Goal: Information Seeking & Learning: Compare options

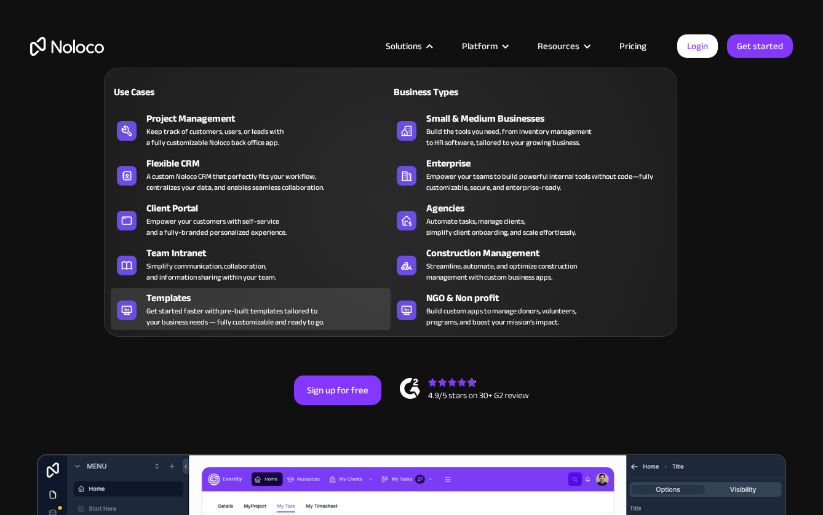
click at [170, 311] on div "Get started faster with pre-built templates tailored to your business needs — f…" at bounding box center [235, 317] width 178 height 22
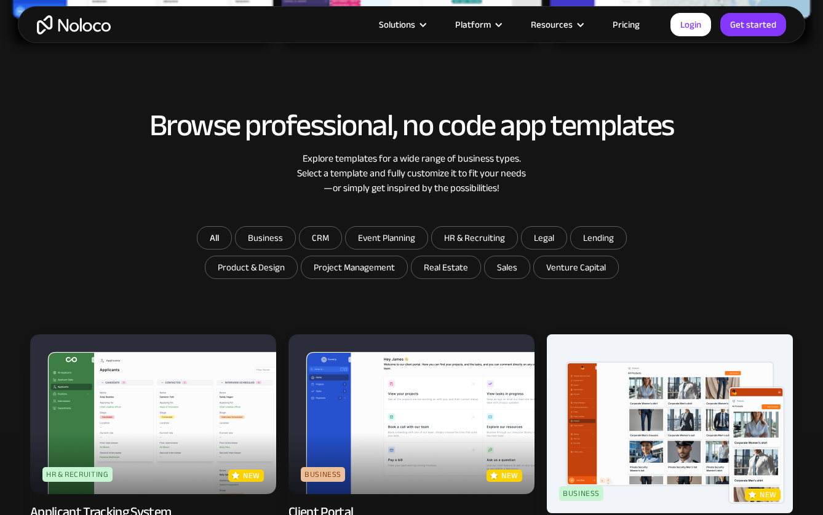
scroll to position [607, 0]
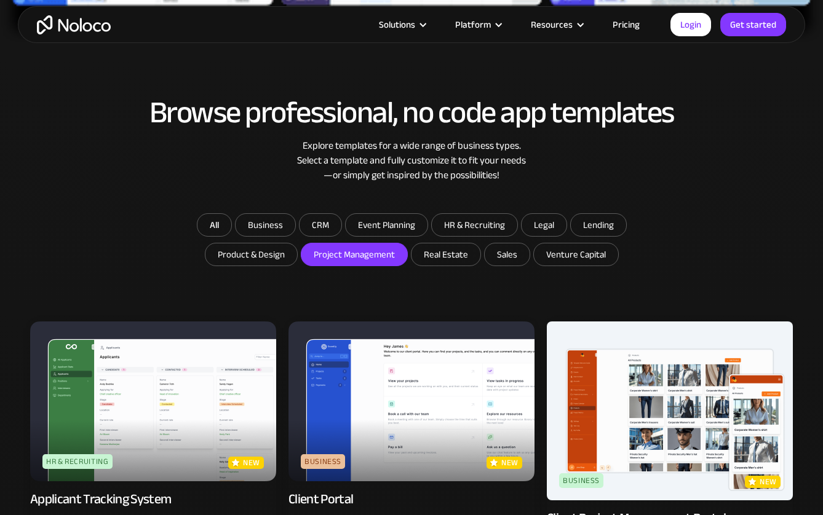
click at [346, 249] on input "Project Management" at bounding box center [354, 255] width 106 height 22
checkbox input "true"
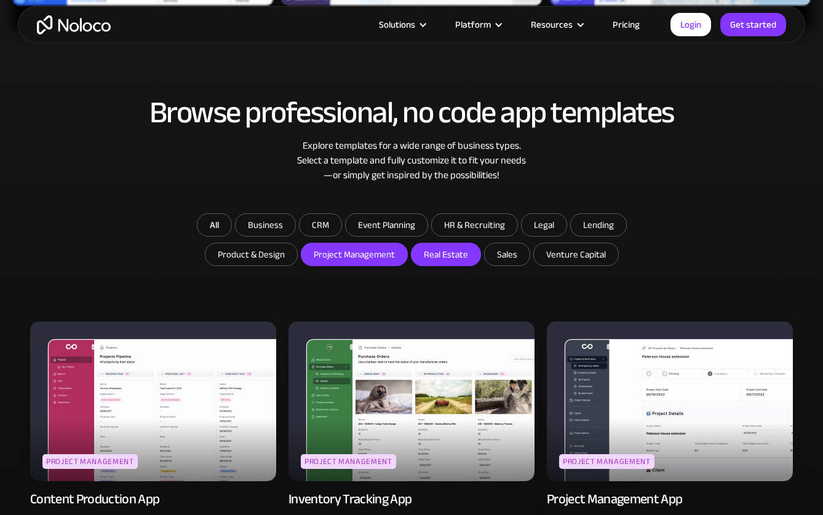
click at [454, 264] on input "Real Estate" at bounding box center [445, 255] width 69 height 22
checkbox input "true"
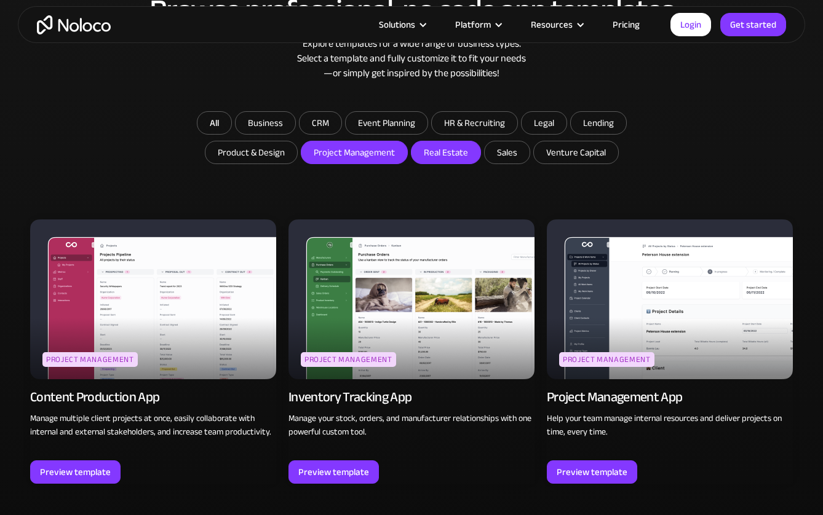
scroll to position [727, 0]
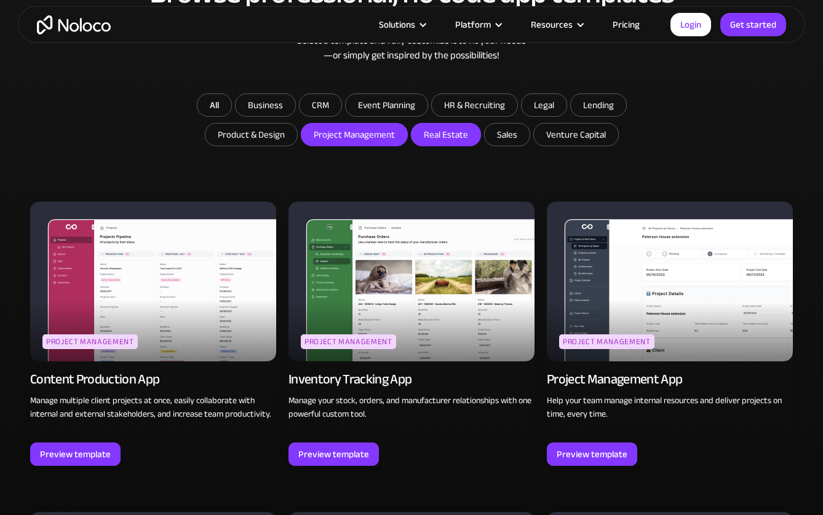
click at [590, 274] on img at bounding box center [670, 282] width 246 height 160
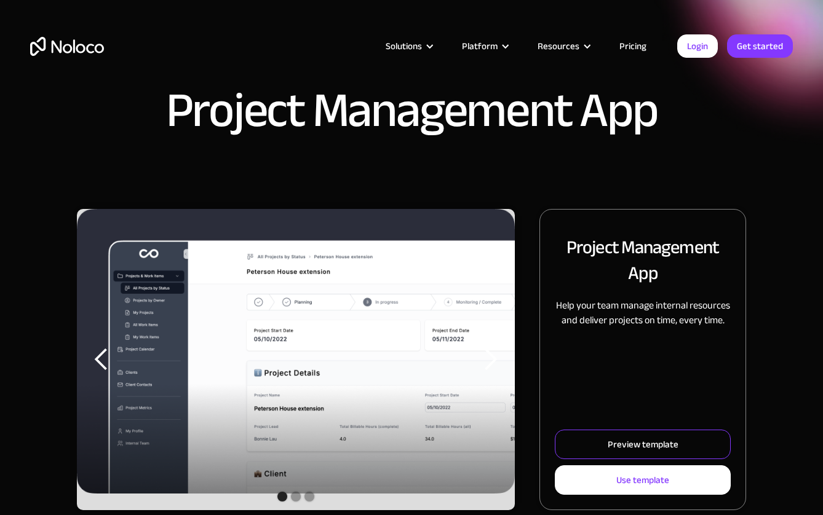
click at [608, 443] on link "Preview template" at bounding box center [643, 445] width 176 height 30
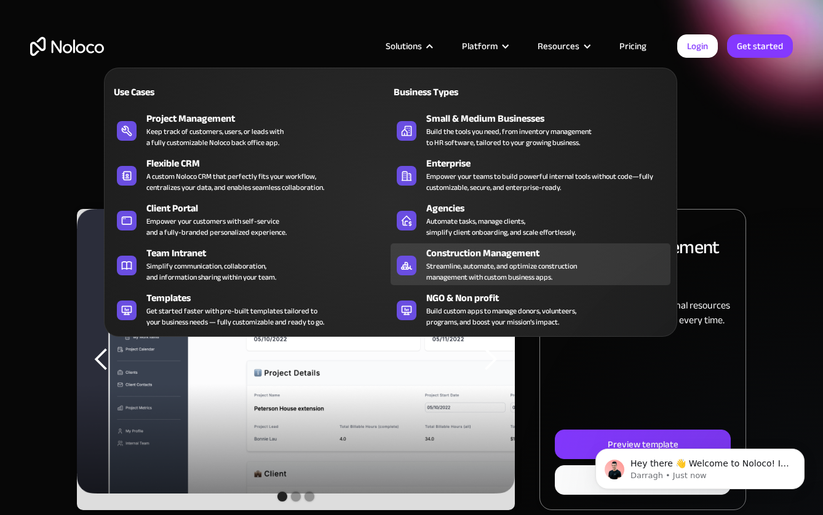
click at [447, 271] on div "Streamline, automate, and optimize construction management with custom business…" at bounding box center [501, 272] width 151 height 22
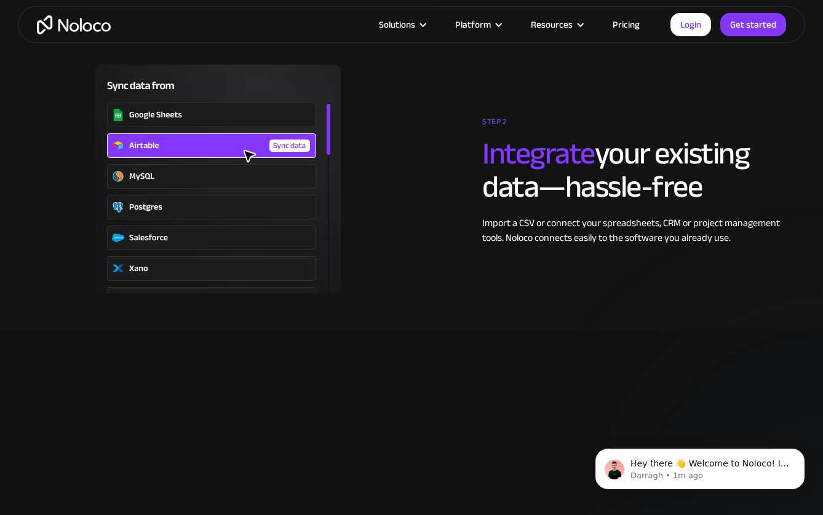
scroll to position [2137, 0]
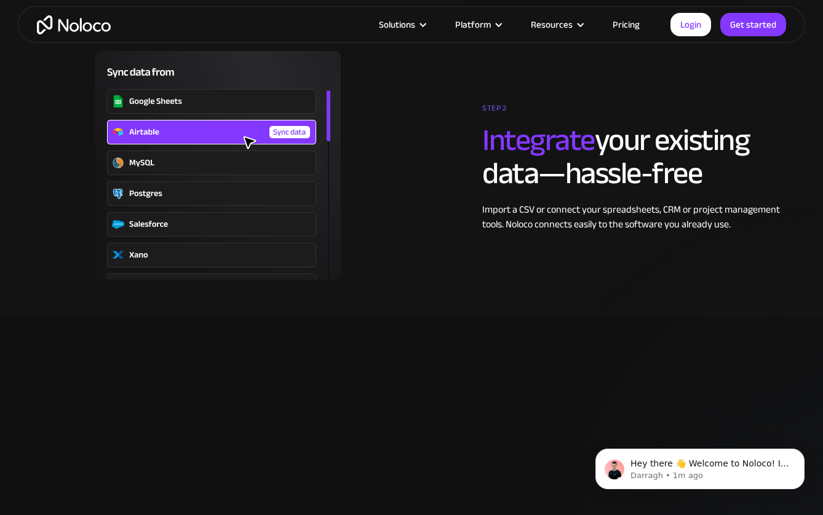
click at [253, 214] on img at bounding box center [217, 165] width 375 height 229
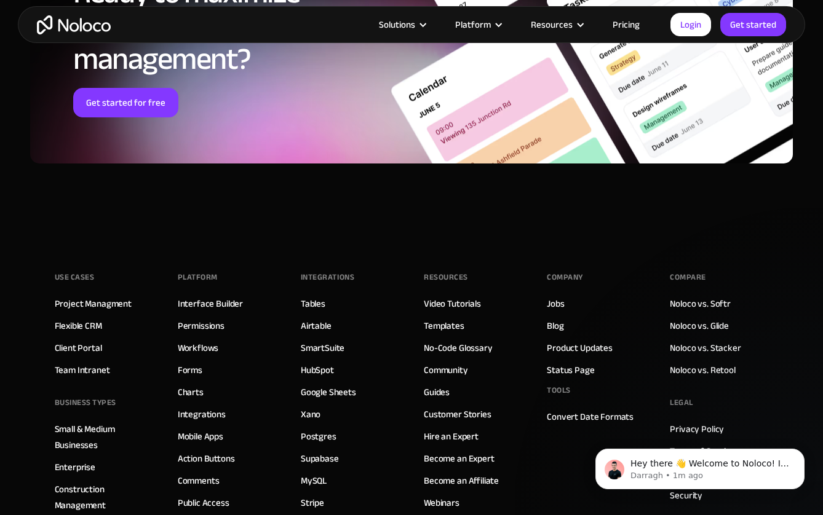
scroll to position [5937, 0]
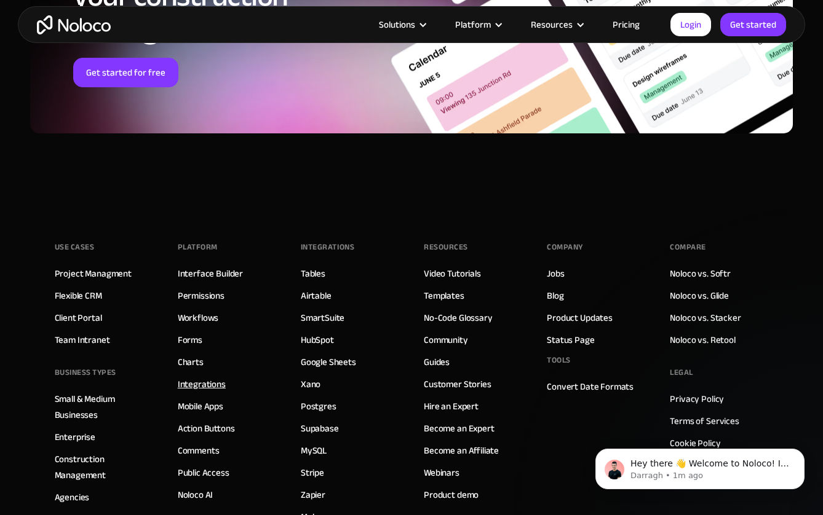
click at [196, 386] on link "Integrations" at bounding box center [202, 384] width 48 height 16
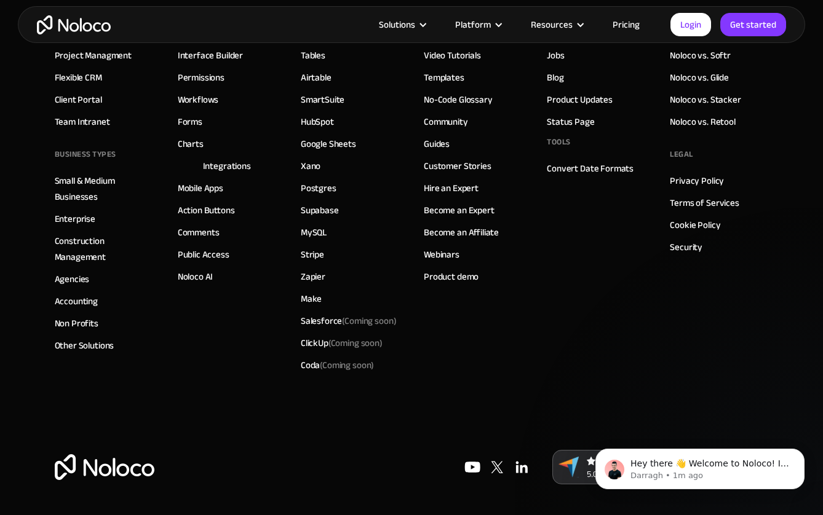
scroll to position [2286, 0]
click at [76, 299] on link "Accounting" at bounding box center [77, 301] width 44 height 16
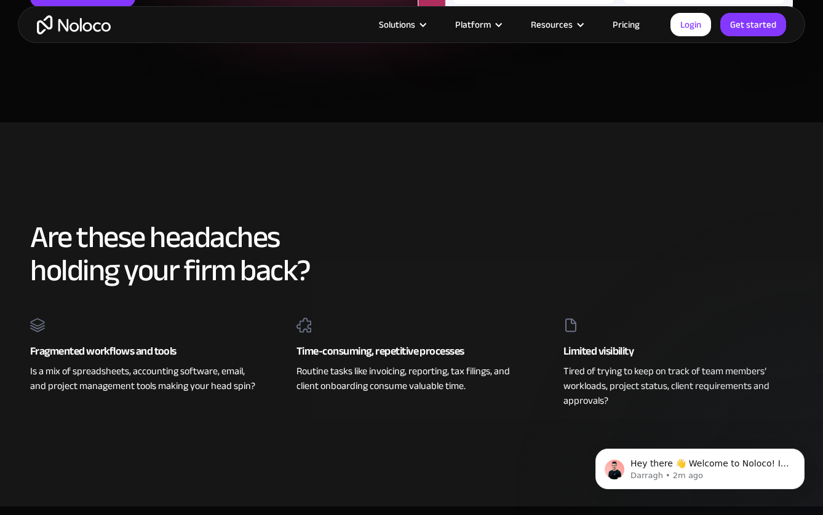
scroll to position [364, 0]
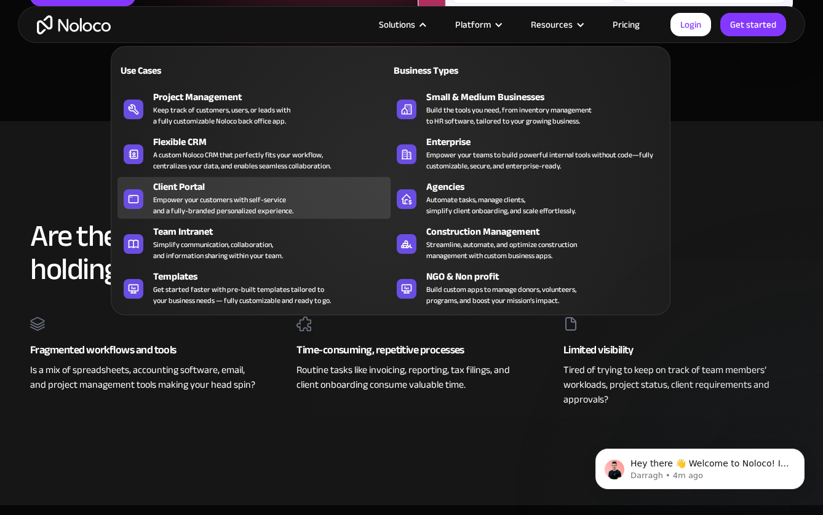
click at [173, 188] on div "Client Portal" at bounding box center [274, 187] width 243 height 15
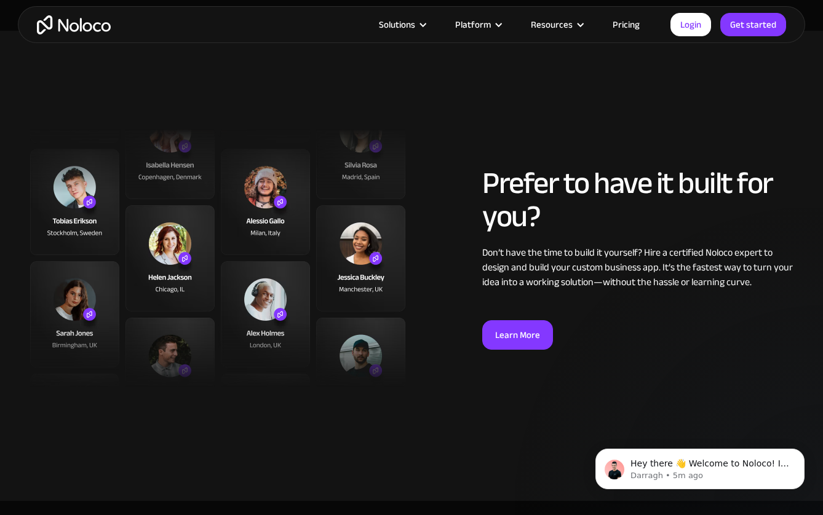
scroll to position [3070, 0]
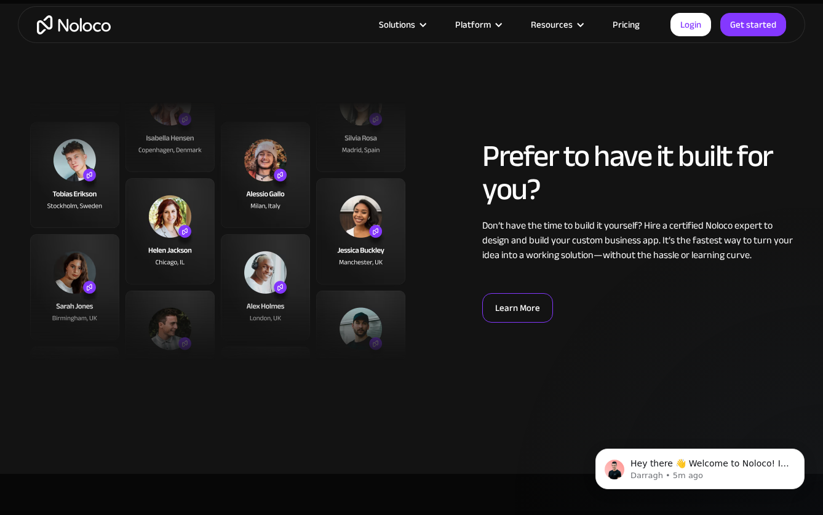
click at [499, 314] on link "Learn More" at bounding box center [517, 308] width 71 height 30
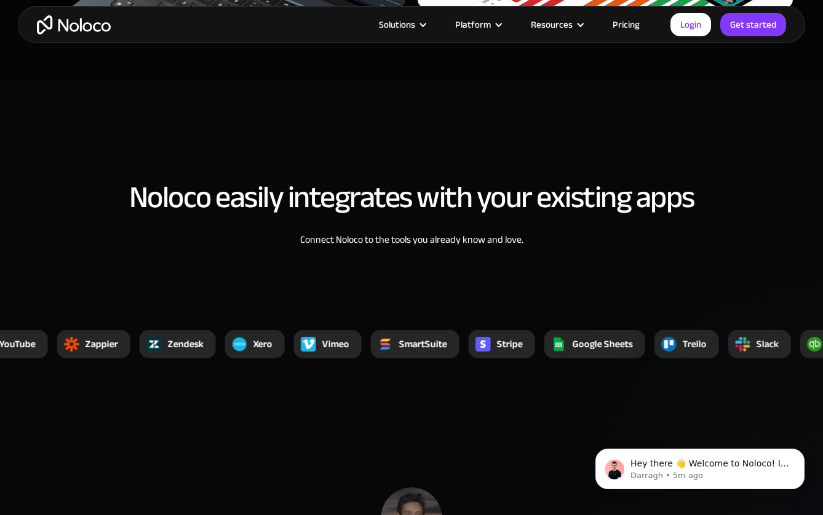
scroll to position [4633, 0]
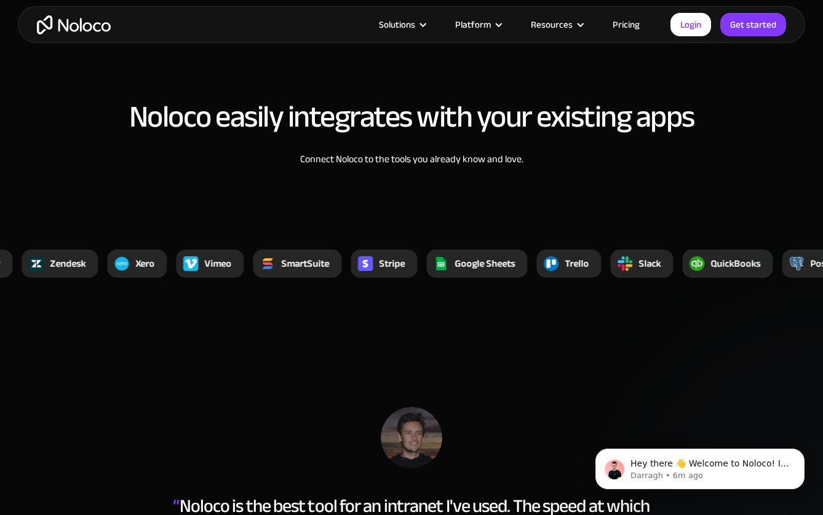
click at [136, 266] on div "Xero" at bounding box center [144, 263] width 19 height 15
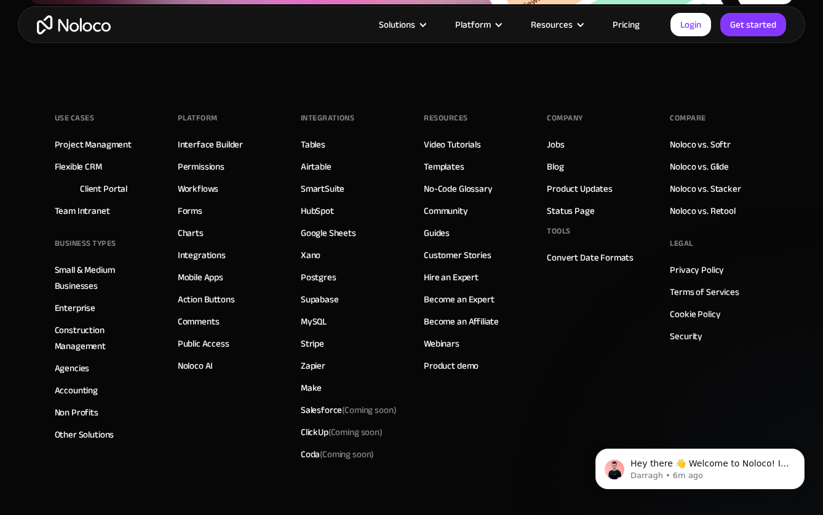
scroll to position [6830, 0]
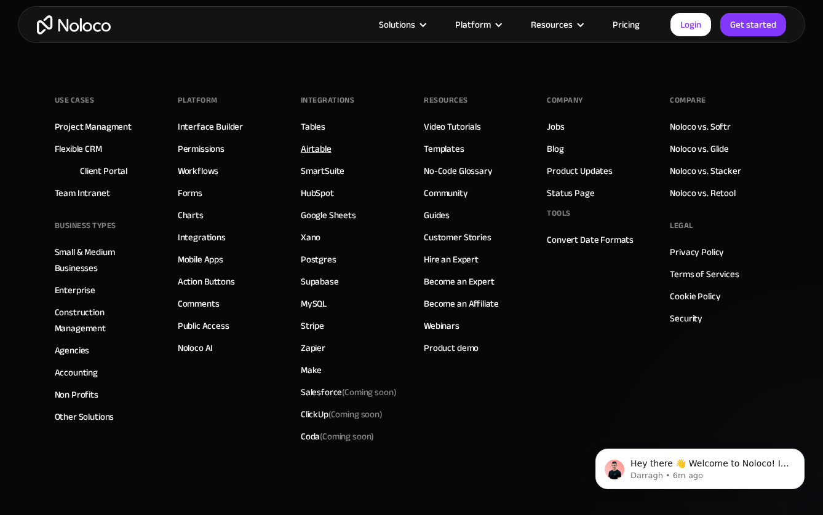
click at [310, 149] on link "Airtable" at bounding box center [316, 149] width 31 height 16
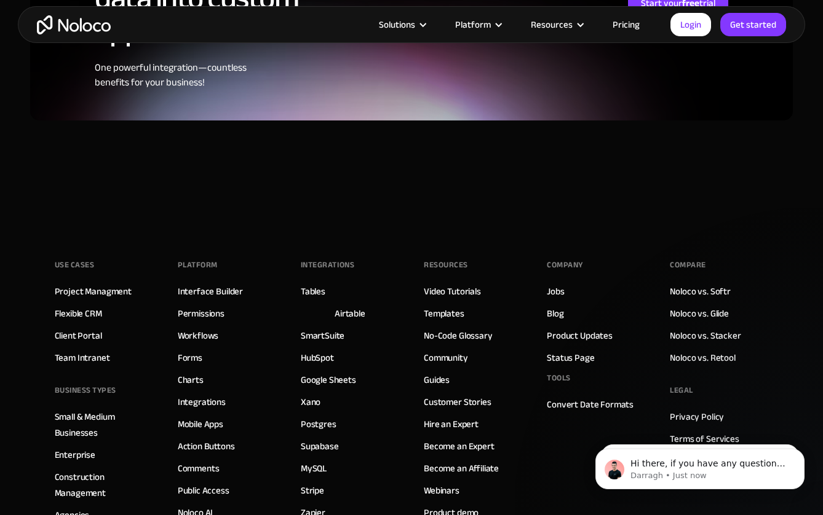
scroll to position [3047, 0]
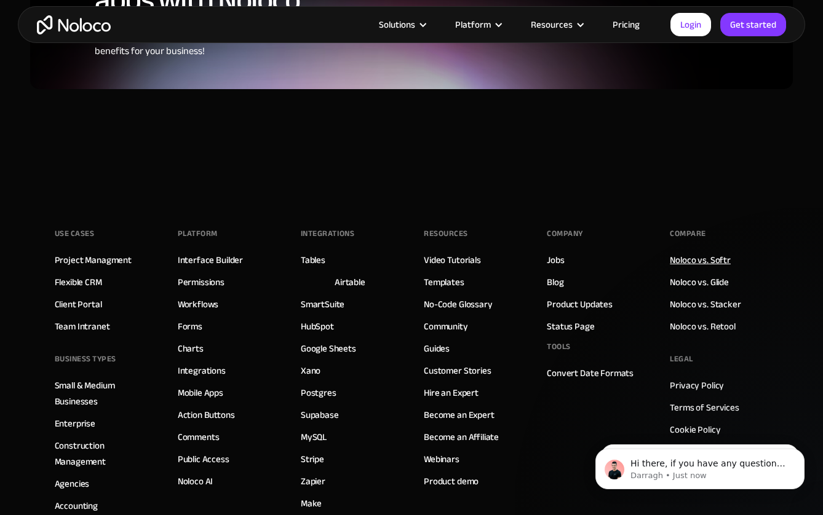
click at [683, 252] on link "Noloco vs. Softr" at bounding box center [700, 260] width 61 height 16
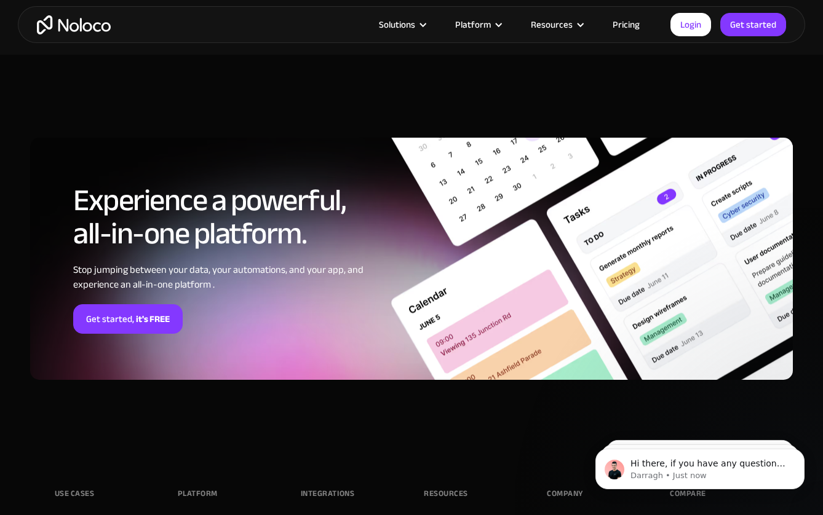
scroll to position [3156, 0]
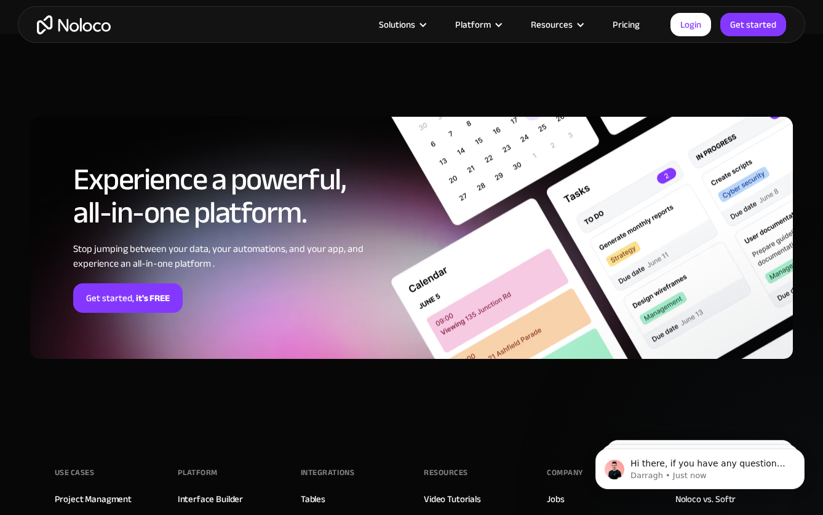
click at [417, 298] on div "Experience a powerful, all-in-one platform. Stop jumping between your data, you…" at bounding box center [411, 238] width 762 height 242
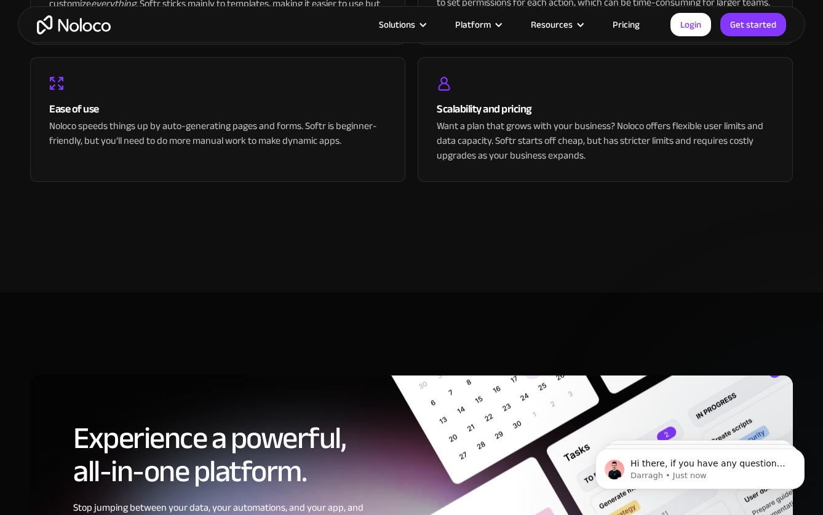
scroll to position [2821, 0]
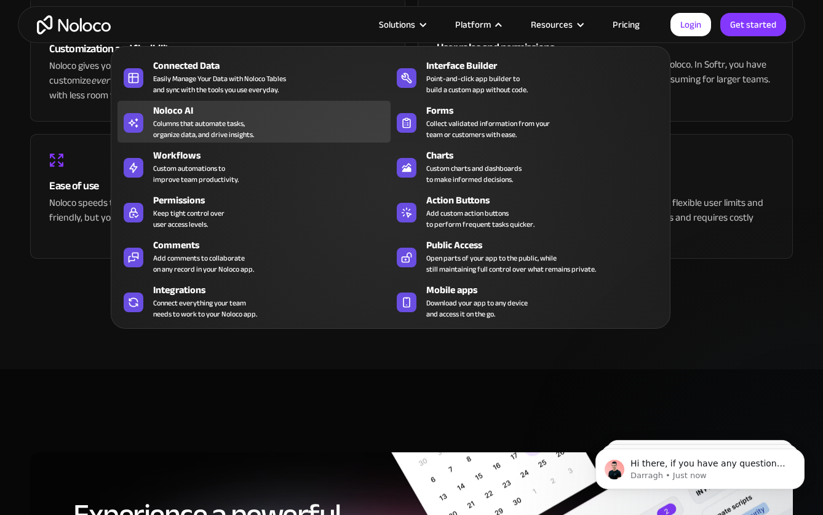
click at [178, 138] on div "Columns that automate tasks, organize data, and drive insights." at bounding box center [203, 129] width 101 height 22
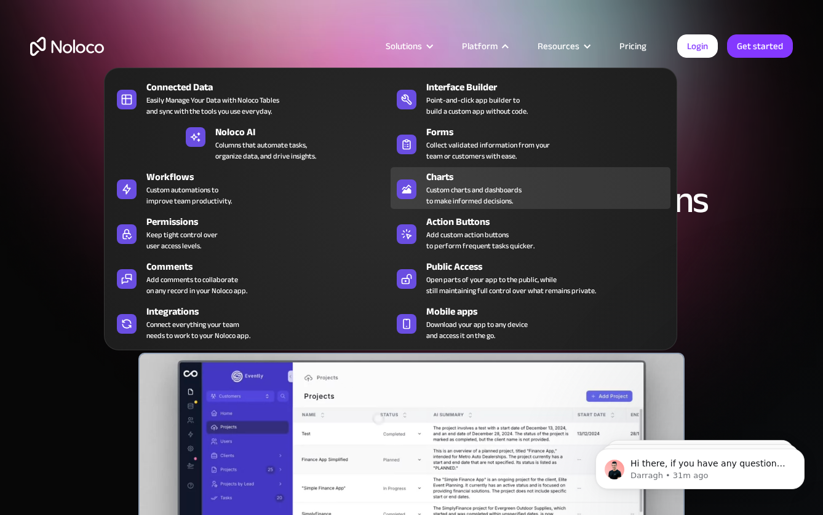
click at [469, 179] on div "Charts" at bounding box center [551, 177] width 250 height 15
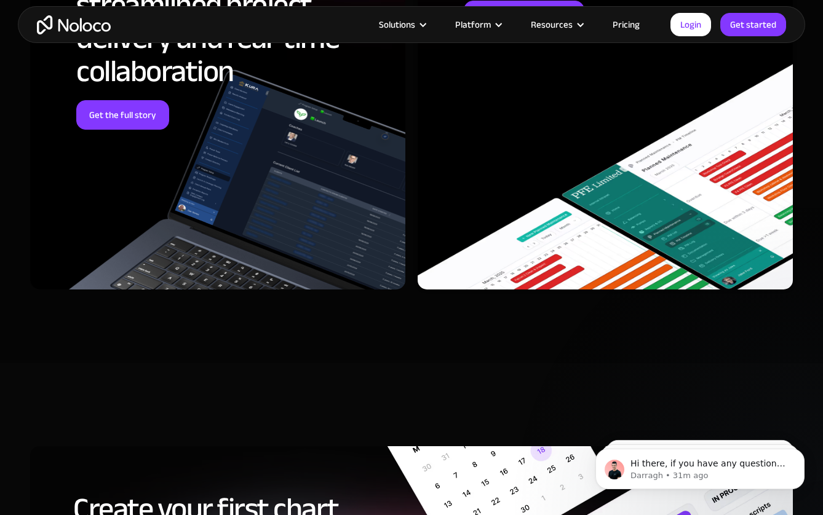
scroll to position [3579, 0]
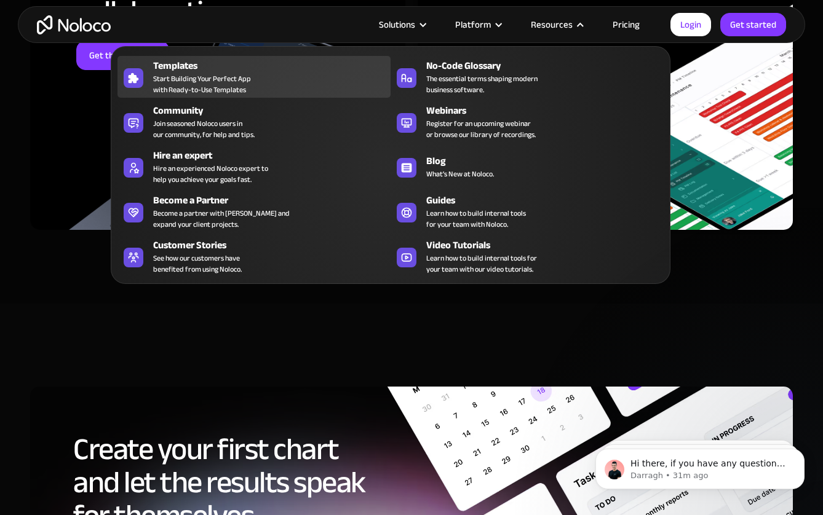
click at [207, 82] on span "Start Building Your Perfect App with Ready-to-Use Templates" at bounding box center [202, 84] width 98 height 22
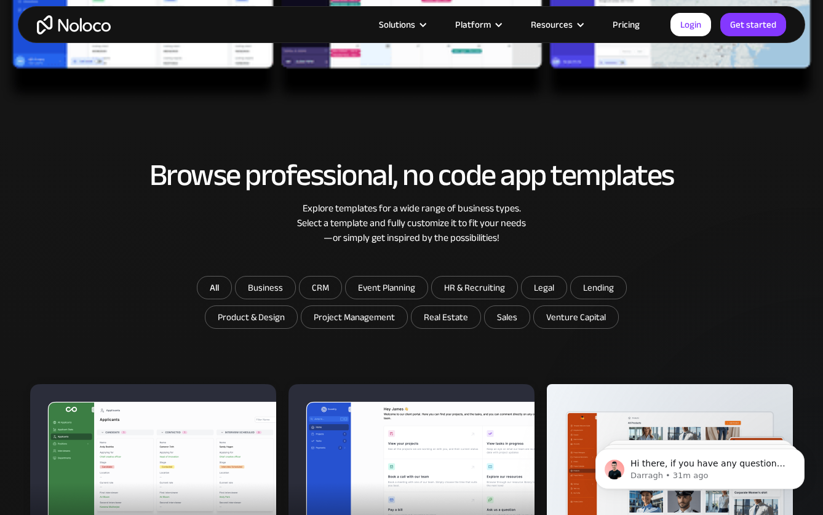
scroll to position [810, 0]
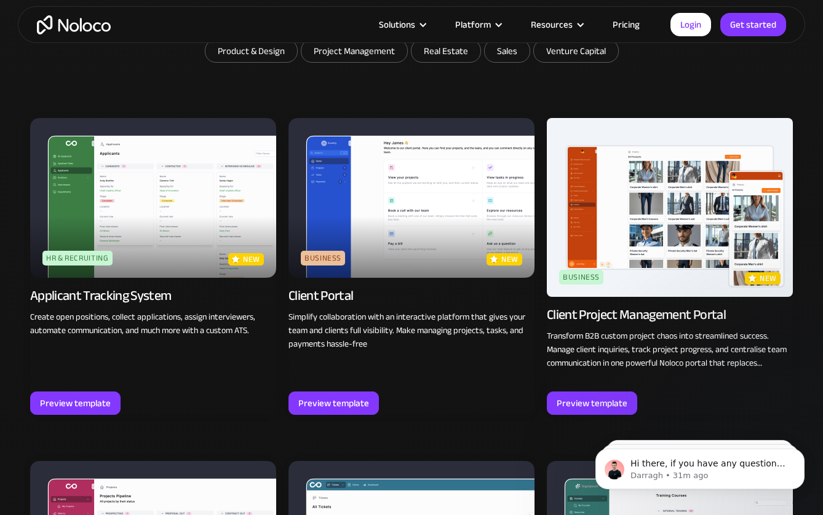
click at [425, 214] on img at bounding box center [411, 198] width 246 height 160
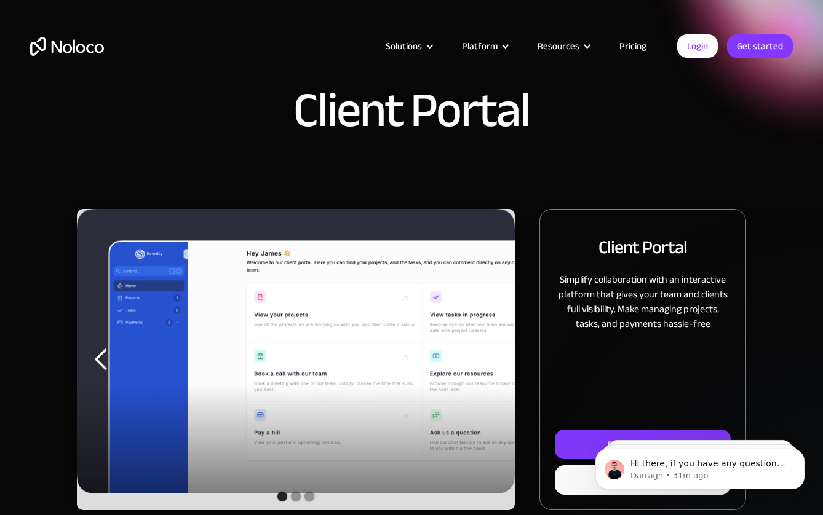
scroll to position [197, 0]
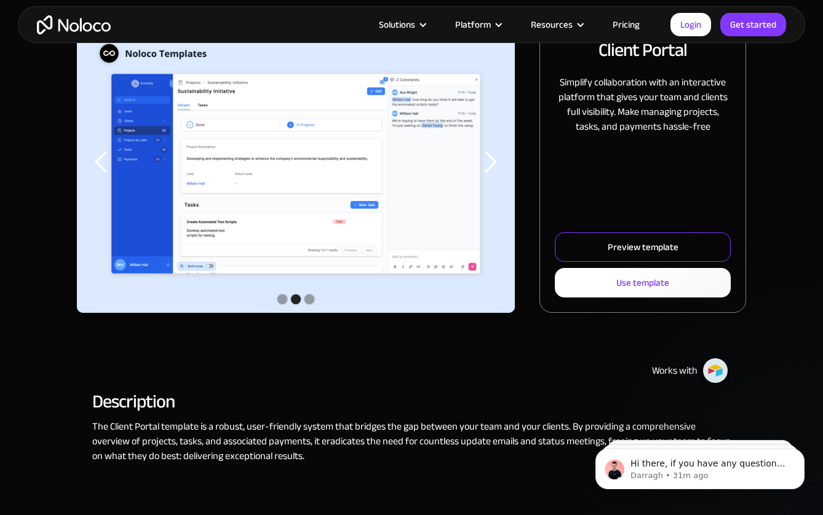
click at [577, 245] on link "Preview template" at bounding box center [643, 247] width 176 height 30
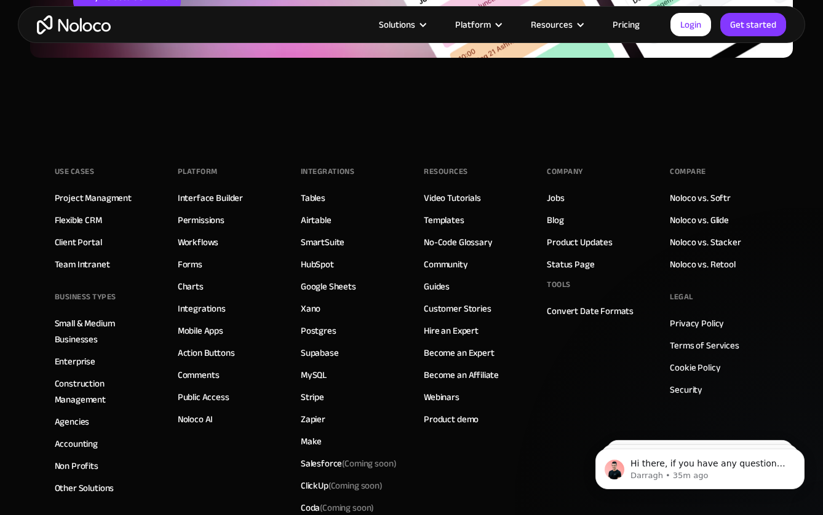
scroll to position [2289, 0]
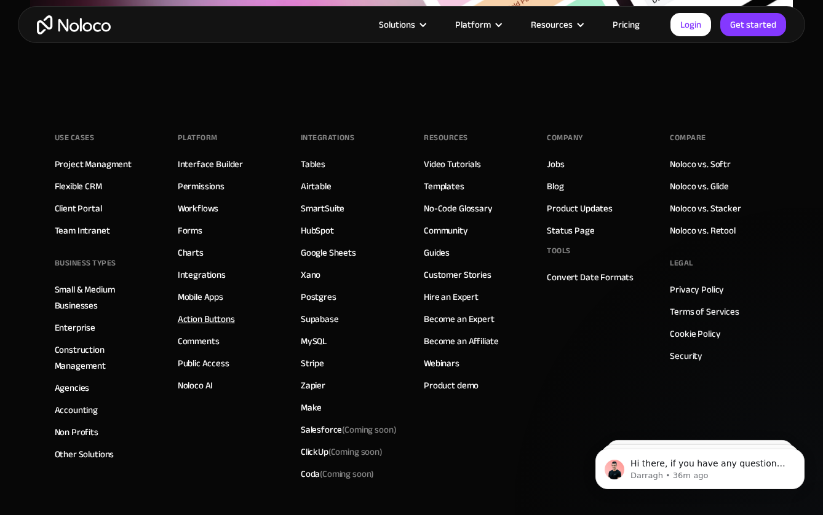
click at [208, 311] on link "Action Buttons" at bounding box center [206, 319] width 57 height 16
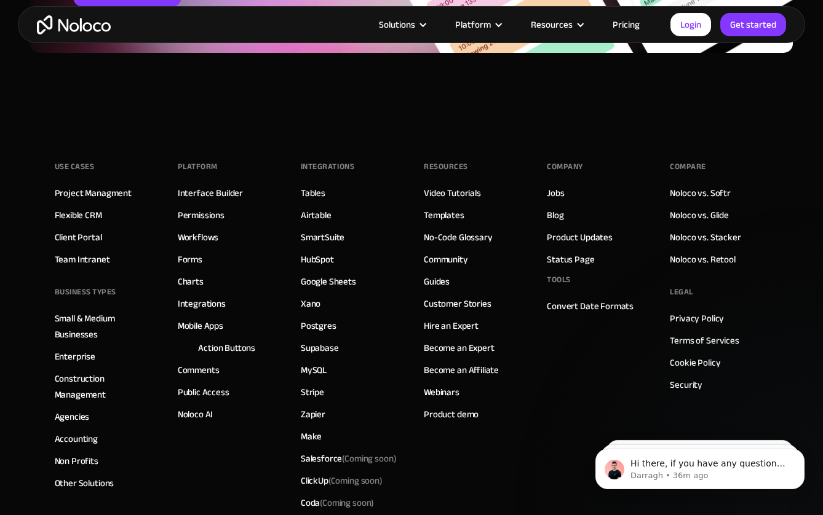
scroll to position [4516, 0]
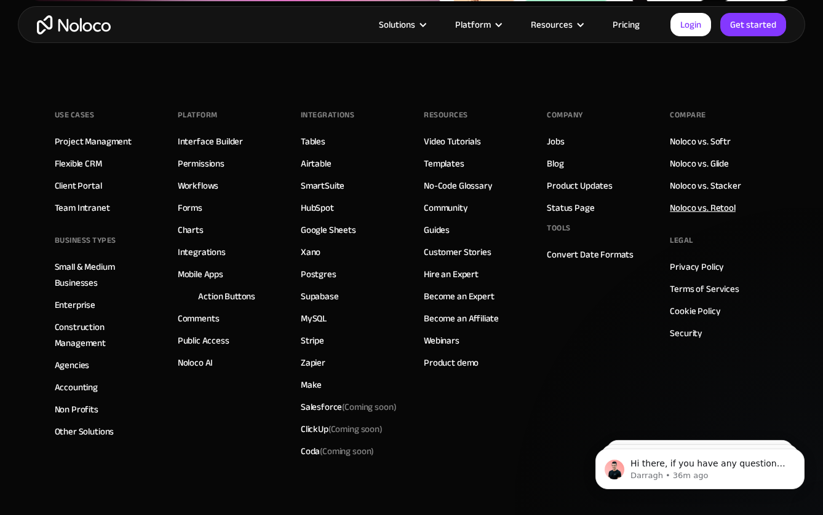
click at [696, 207] on link "Noloco vs. Retool" at bounding box center [702, 208] width 65 height 16
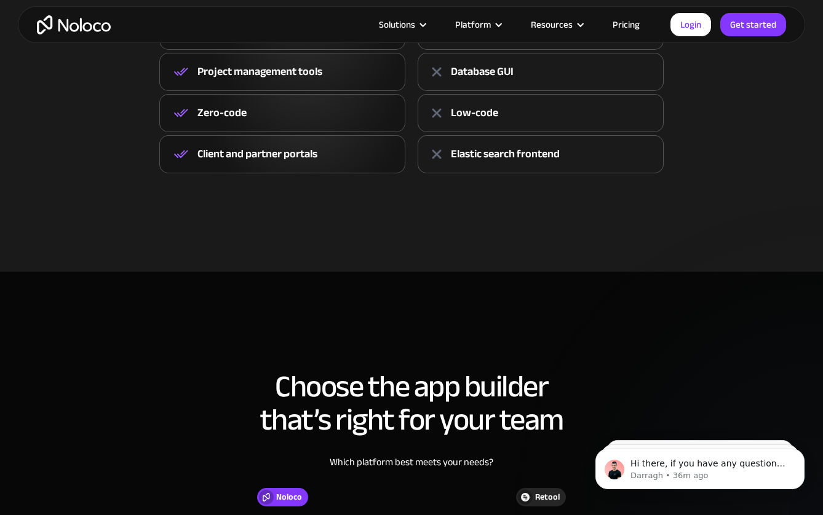
scroll to position [983, 0]
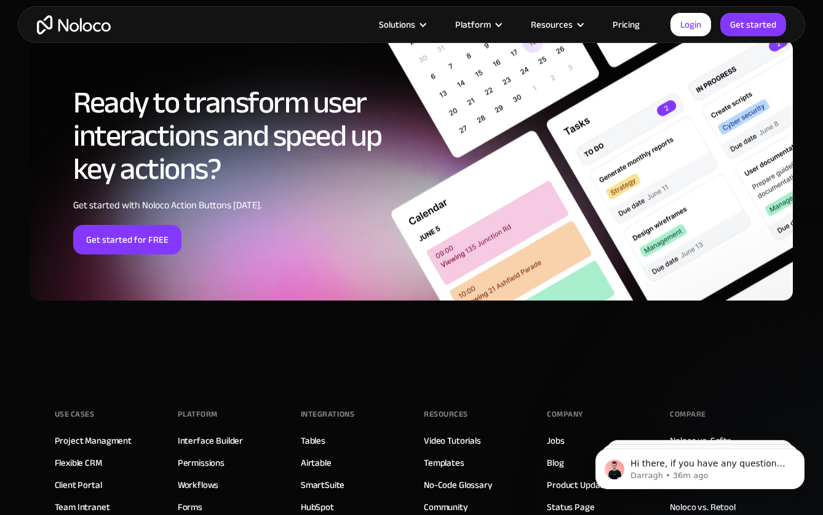
click at [727, 477] on link "Noloco vs. Stacker" at bounding box center [705, 485] width 71 height 16
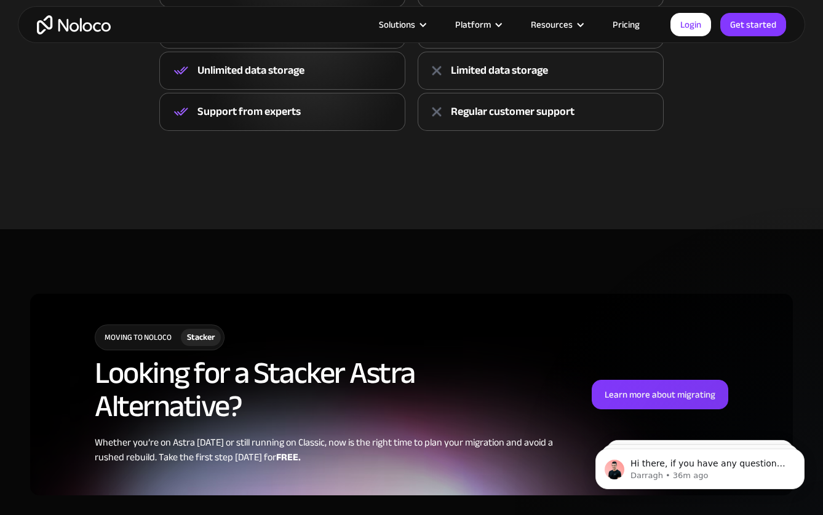
scroll to position [812, 0]
